Goal: Information Seeking & Learning: Learn about a topic

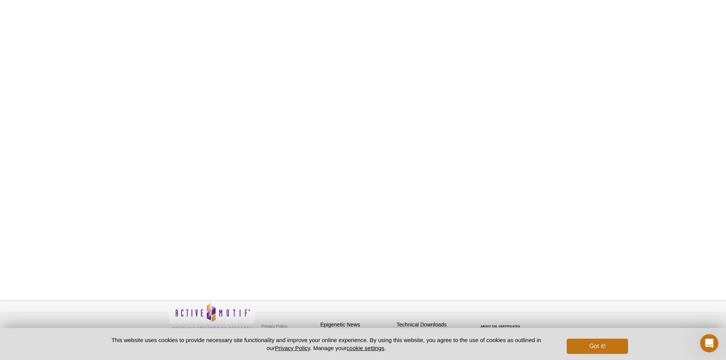
scroll to position [312, 0]
click at [427, 316] on h4 "Technical Downloads" at bounding box center [433, 318] width 72 height 6
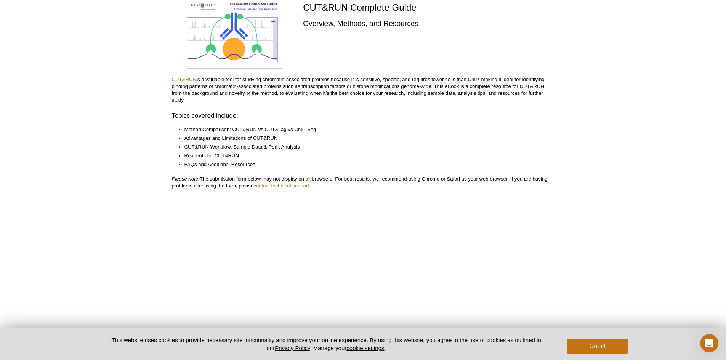
scroll to position [0, 0]
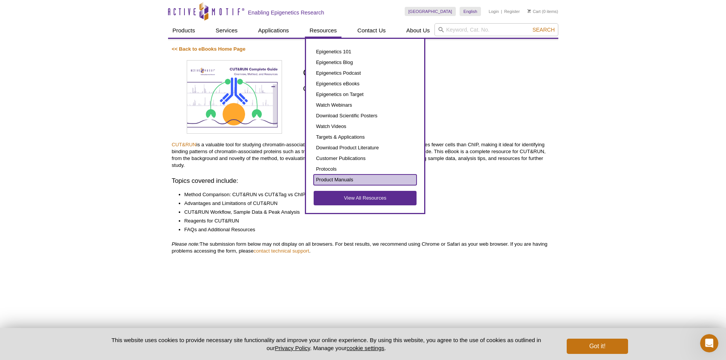
click at [376, 176] on link "Product Manuals" at bounding box center [365, 180] width 103 height 11
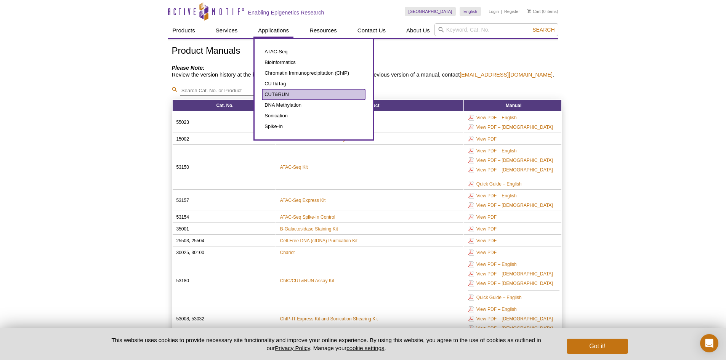
click at [277, 94] on link "CUT&RUN" at bounding box center [313, 94] width 103 height 11
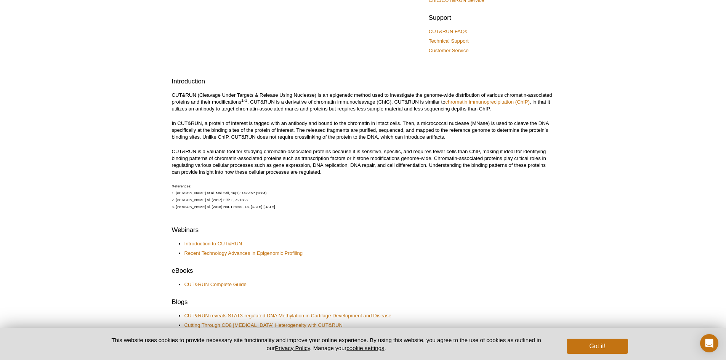
scroll to position [18, 0]
